Goal: Find specific page/section: Find specific page/section

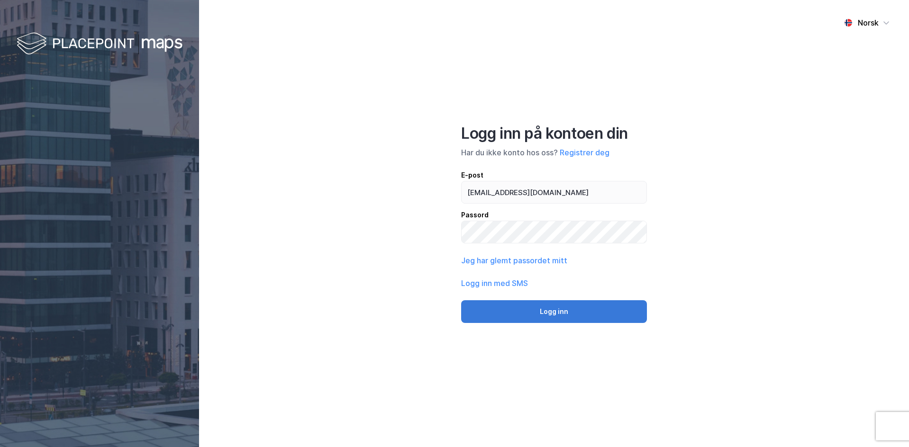
click at [571, 318] on button "Logg inn" at bounding box center [554, 311] width 186 height 23
